Goal: Task Accomplishment & Management: Manage account settings

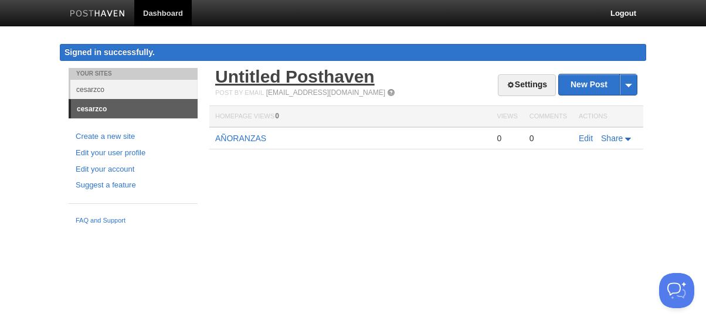
click at [320, 82] on link "Untitled Posthaven" at bounding box center [295, 76] width 160 height 19
click at [119, 136] on link "Create a new site" at bounding box center [133, 137] width 115 height 12
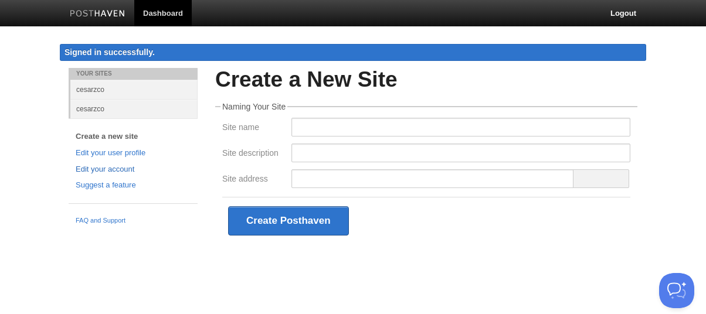
click at [119, 168] on link "Edit your account" at bounding box center [133, 170] width 115 height 12
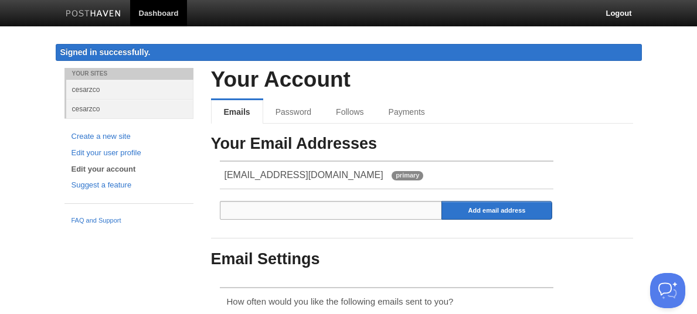
click at [231, 212] on input "email" at bounding box center [331, 210] width 223 height 19
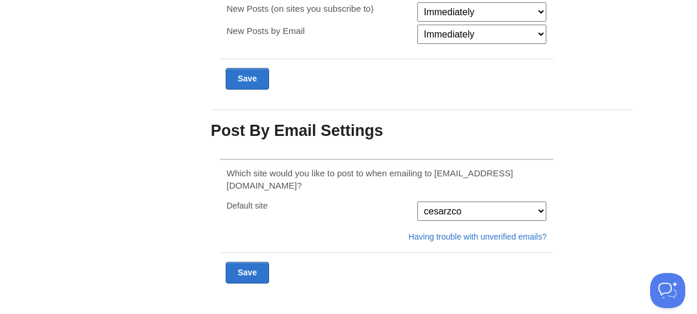
scroll to position [361, 0]
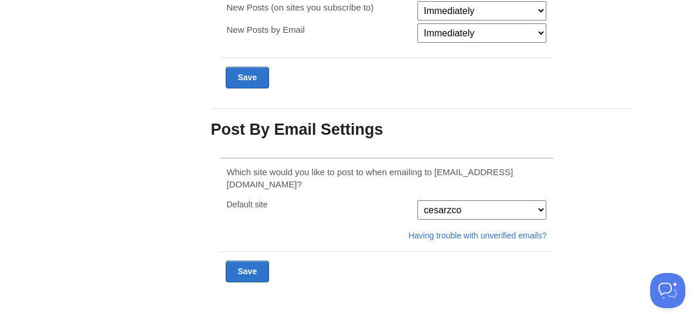
click at [243, 201] on div "Default site" at bounding box center [319, 205] width 191 height 8
click at [253, 261] on input "Submit" at bounding box center [248, 272] width 44 height 22
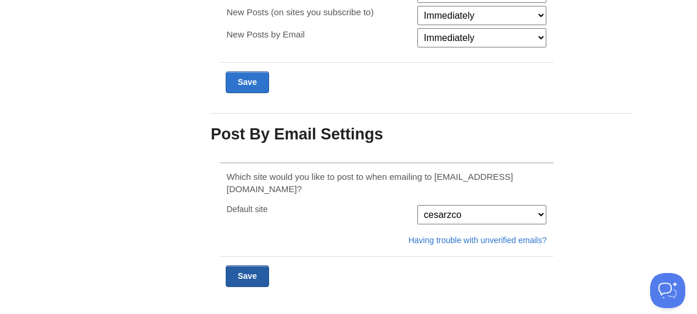
scroll to position [385, 0]
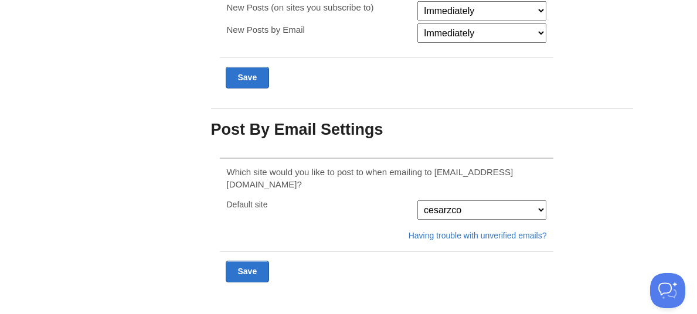
click at [257, 201] on div "Default site" at bounding box center [319, 205] width 191 height 8
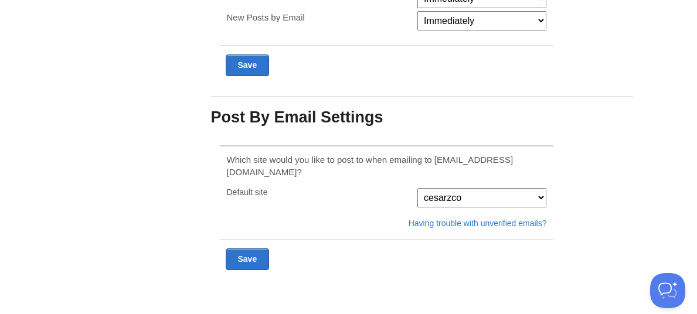
scroll to position [361, 0]
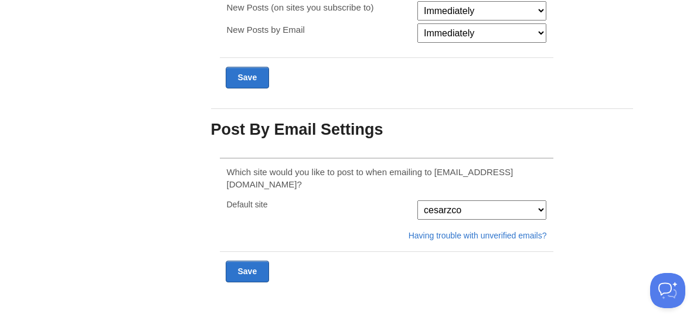
click at [542, 201] on select "cesarzco cesarzco" at bounding box center [482, 210] width 129 height 19
select select "18880"
click at [418, 201] on select "cesarzco cesarzco" at bounding box center [482, 210] width 129 height 19
